Goal: Task Accomplishment & Management: Manage account settings

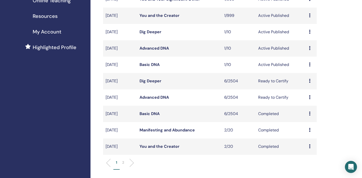
scroll to position [103, 0]
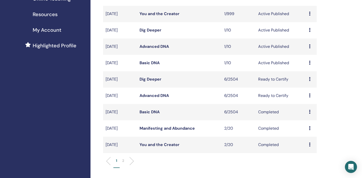
click at [310, 95] on icon at bounding box center [310, 95] width 2 height 4
click at [302, 107] on link "Edit" at bounding box center [301, 106] width 7 height 5
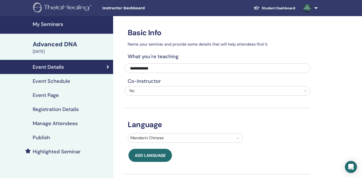
click at [63, 83] on h4 "Event Schedule" at bounding box center [51, 81] width 37 height 6
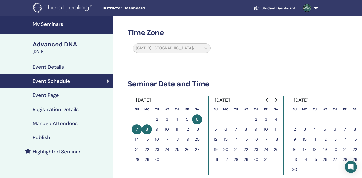
click at [54, 95] on h4 "Event Page" at bounding box center [46, 95] width 26 height 6
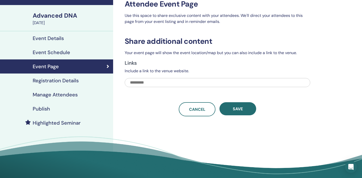
scroll to position [30, 0]
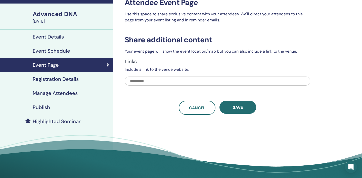
click at [64, 80] on h4 "Registration Details" at bounding box center [56, 79] width 46 height 6
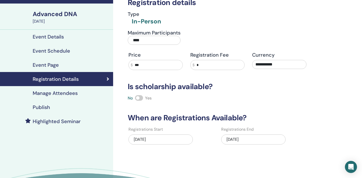
click at [69, 92] on h4 "Manage Attendees" at bounding box center [55, 93] width 45 height 6
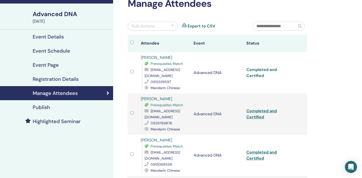
click at [263, 71] on link "Completed and Certified" at bounding box center [261, 72] width 30 height 11
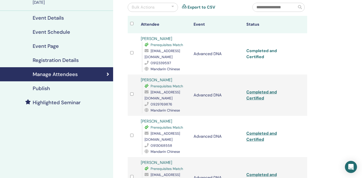
scroll to position [49, 0]
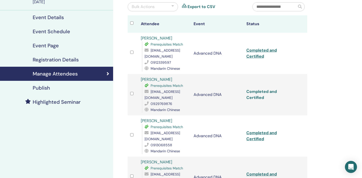
click at [265, 89] on link "Completed and Certified" at bounding box center [261, 94] width 30 height 11
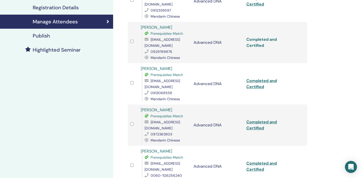
scroll to position [102, 0]
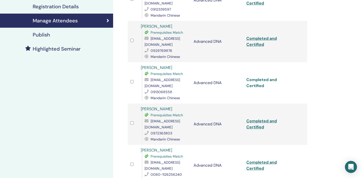
click at [269, 77] on link "Completed and Certified" at bounding box center [261, 82] width 30 height 11
click at [260, 118] on link "Completed and Certified" at bounding box center [261, 123] width 30 height 11
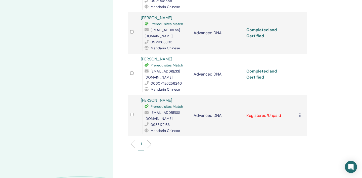
scroll to position [194, 0]
click at [271, 68] on link "Completed and Certified" at bounding box center [261, 73] width 30 height 11
click at [300, 112] on icon at bounding box center [300, 114] width 2 height 4
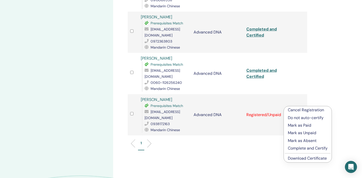
click at [308, 111] on p "Cancel Registration" at bounding box center [308, 110] width 40 height 6
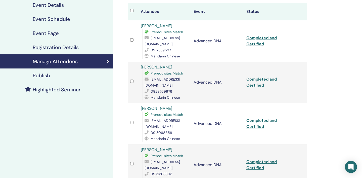
scroll to position [61, 0]
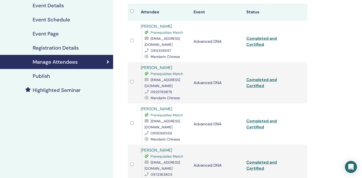
click at [68, 91] on h4 "Highlighted Seminar" at bounding box center [57, 90] width 48 height 6
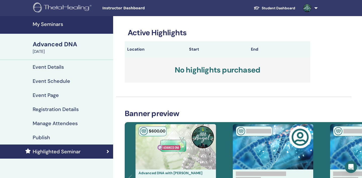
click at [49, 23] on h4 "My Seminars" at bounding box center [71, 24] width 77 height 6
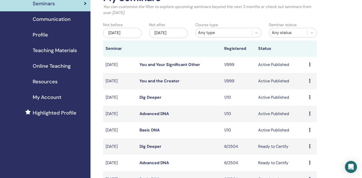
scroll to position [37, 0]
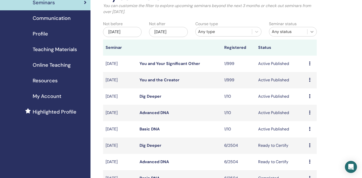
click at [312, 32] on icon at bounding box center [311, 32] width 3 height 2
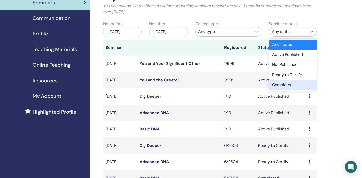
click at [286, 85] on div "Completed" at bounding box center [293, 85] width 48 height 10
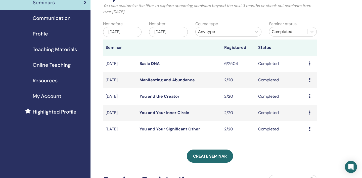
click at [268, 65] on td "Completed" at bounding box center [280, 64] width 51 height 16
click at [310, 64] on icon at bounding box center [310, 63] width 2 height 4
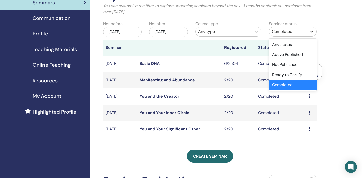
click at [313, 32] on icon at bounding box center [311, 31] width 5 height 5
click at [294, 44] on div "Any status" at bounding box center [293, 44] width 48 height 10
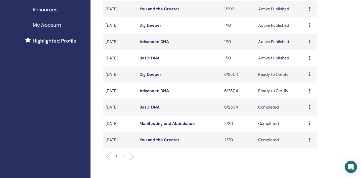
scroll to position [118, 0]
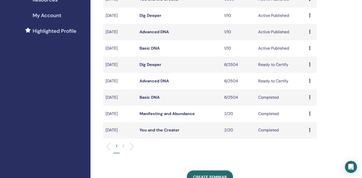
click at [149, 81] on link "Advanced DNA" at bounding box center [153, 80] width 29 height 5
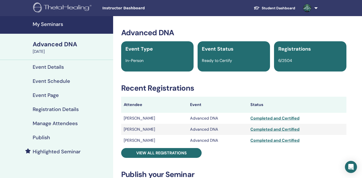
click at [215, 62] on span "Ready to Certify" at bounding box center [217, 60] width 30 height 5
click at [257, 119] on div "Completed and Certified" at bounding box center [296, 118] width 93 height 6
click at [285, 120] on div "Completed and Certified" at bounding box center [296, 118] width 93 height 6
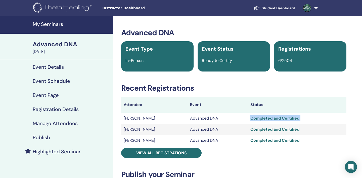
click at [285, 120] on div "Completed and Certified" at bounding box center [296, 118] width 93 height 6
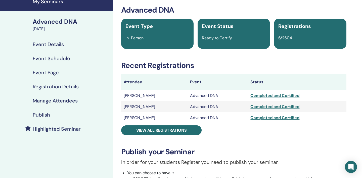
scroll to position [23, 0]
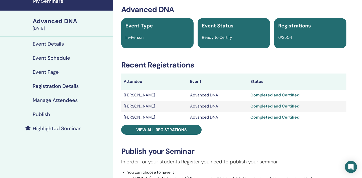
click at [248, 142] on div "Advanced DNA Event Type In-Person Event Status Ready to Certify Registrations 6…" at bounding box center [233, 157] width 235 height 305
click at [224, 39] on span "Ready to Certify" at bounding box center [217, 37] width 30 height 5
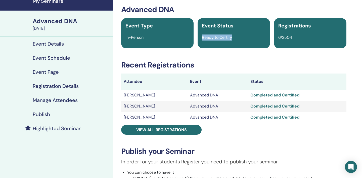
click at [224, 39] on span "Ready to Certify" at bounding box center [217, 37] width 30 height 5
click at [230, 142] on div "Advanced DNA Event Type In-Person Event Status Ready to Certify Registrations 6…" at bounding box center [233, 157] width 235 height 305
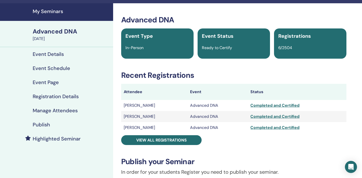
scroll to position [0, 0]
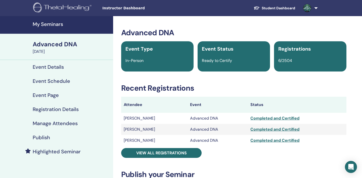
click at [61, 66] on h4 "Event Details" at bounding box center [48, 67] width 31 height 6
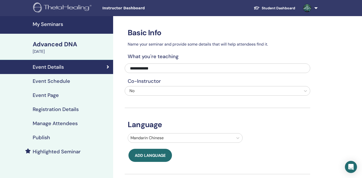
click at [58, 125] on h4 "Manage Attendees" at bounding box center [55, 123] width 45 height 6
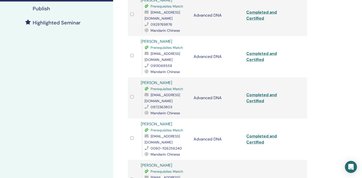
scroll to position [130, 0]
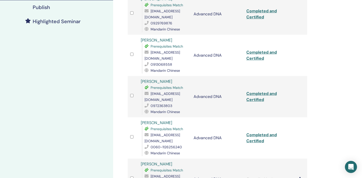
click at [133, 93] on div at bounding box center [133, 96] width 6 height 7
click at [262, 91] on link "Completed and Certified" at bounding box center [261, 96] width 30 height 11
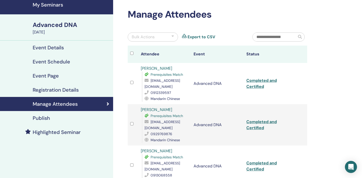
scroll to position [0, 0]
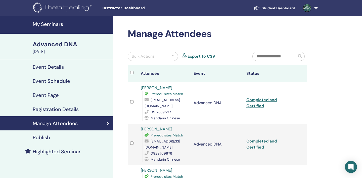
click at [56, 25] on h4 "My Seminars" at bounding box center [71, 24] width 77 height 6
click at [57, 23] on h4 "My Seminars" at bounding box center [71, 24] width 77 height 6
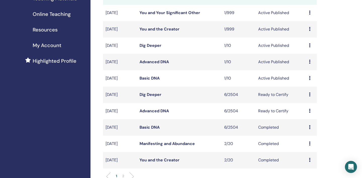
scroll to position [89, 0]
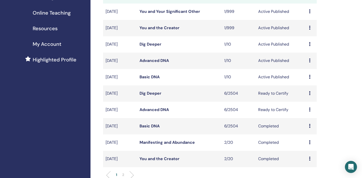
click at [309, 93] on icon at bounding box center [310, 93] width 2 height 4
click at [309, 113] on link "Attendees" at bounding box center [307, 111] width 19 height 5
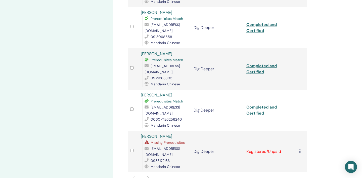
scroll to position [159, 0]
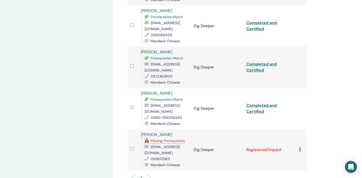
click at [133, 146] on div at bounding box center [133, 149] width 6 height 7
click at [299, 147] on icon at bounding box center [300, 149] width 2 height 4
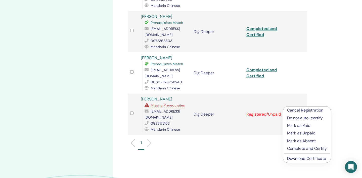
scroll to position [195, 0]
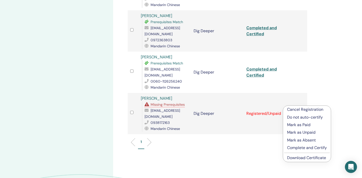
click at [306, 159] on link "Download Certificate" at bounding box center [306, 157] width 39 height 5
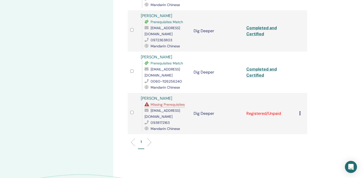
click at [299, 111] on icon at bounding box center [300, 113] width 2 height 4
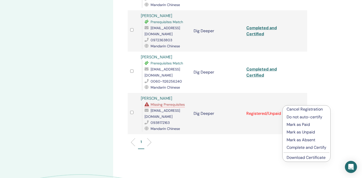
click at [301, 109] on p "Cancel Registration" at bounding box center [306, 109] width 40 height 6
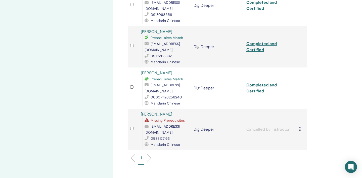
scroll to position [180, 0]
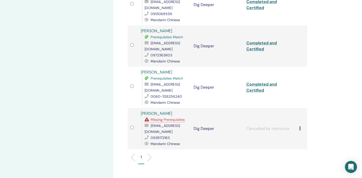
click at [300, 126] on icon at bounding box center [300, 128] width 2 height 4
click at [299, 126] on icon at bounding box center [300, 128] width 2 height 4
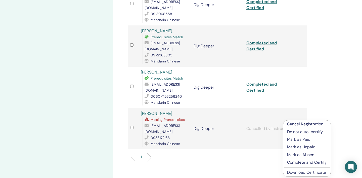
click at [301, 124] on p "Cancel Registration" at bounding box center [307, 124] width 40 height 6
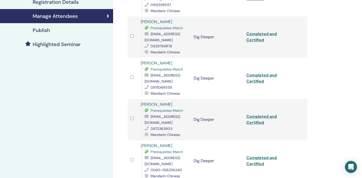
scroll to position [114, 0]
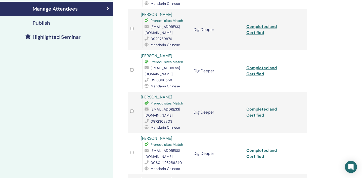
click at [268, 106] on link "Completed and Certified" at bounding box center [261, 111] width 30 height 11
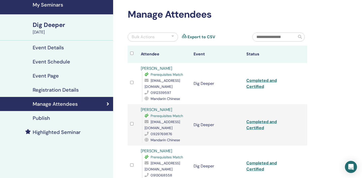
scroll to position [0, 0]
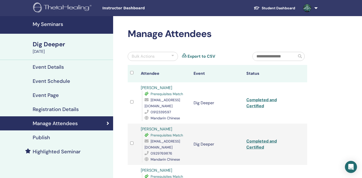
click at [54, 25] on h4 "My Seminars" at bounding box center [71, 24] width 77 height 6
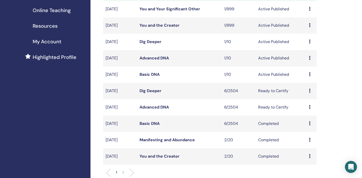
scroll to position [96, 0]
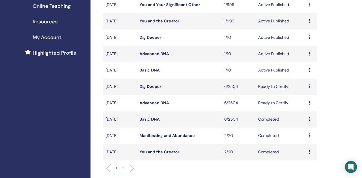
click at [154, 86] on link "Dig Deeper" at bounding box center [150, 86] width 22 height 5
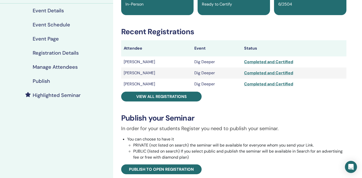
scroll to position [62, 0]
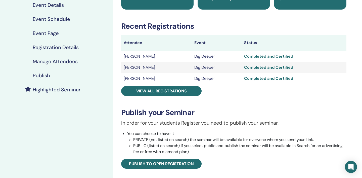
click at [270, 56] on div "Completed and Certified" at bounding box center [294, 56] width 100 height 6
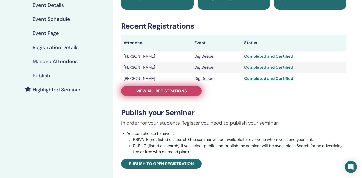
click at [183, 92] on span "View all registrations" at bounding box center [161, 90] width 50 height 5
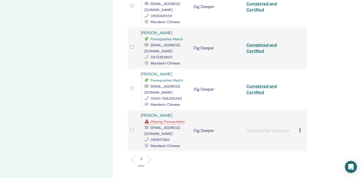
scroll to position [180, 0]
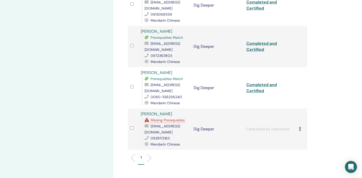
click at [131, 43] on div at bounding box center [133, 46] width 6 height 7
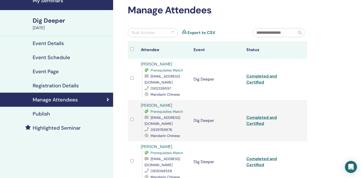
scroll to position [37, 0]
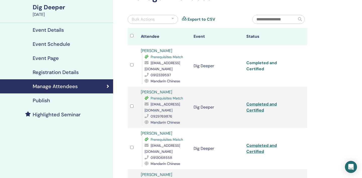
click at [265, 64] on link "Completed and Certified" at bounding box center [261, 65] width 30 height 11
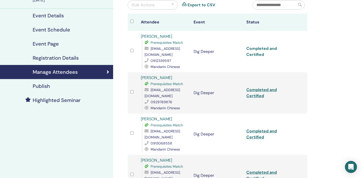
scroll to position [57, 0]
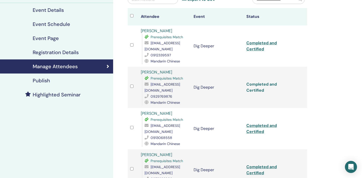
click at [266, 82] on link "Completed and Certified" at bounding box center [261, 86] width 30 height 11
click at [265, 81] on link "Completed and Certified" at bounding box center [261, 86] width 30 height 11
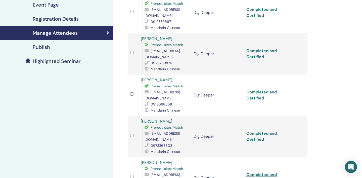
scroll to position [91, 0]
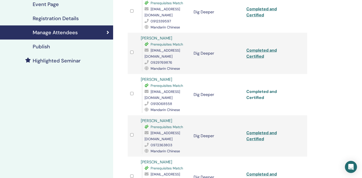
click at [266, 89] on link "Completed and Certified" at bounding box center [261, 94] width 30 height 11
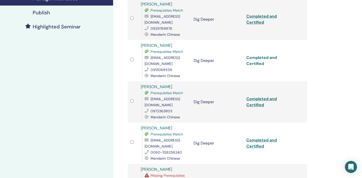
scroll to position [126, 0]
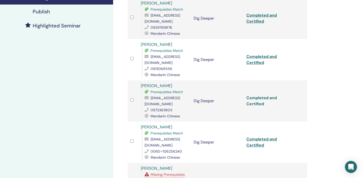
click at [263, 95] on link "Completed and Certified" at bounding box center [261, 100] width 30 height 11
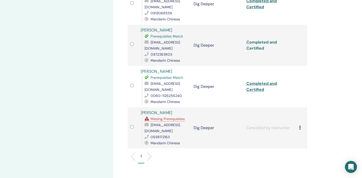
scroll to position [195, 0]
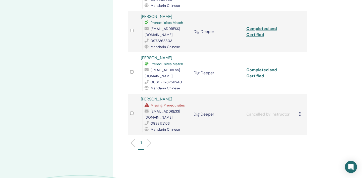
click at [266, 67] on link "Completed and Certified" at bounding box center [261, 72] width 30 height 11
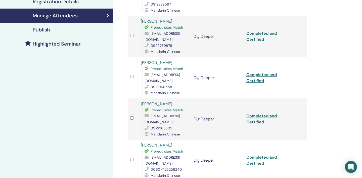
scroll to position [107, 0]
